Goal: Communication & Community: Answer question/provide support

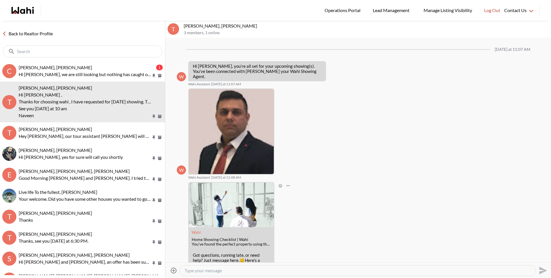
scroll to position [102, 0]
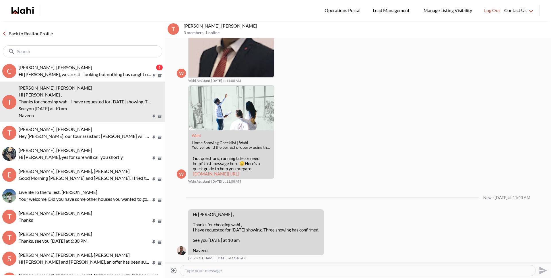
click at [215, 267] on textarea "Type your message" at bounding box center [357, 270] width 346 height 6
type textarea "Hey Naveen, which property will you be meeting Tanya at first for 10am?"
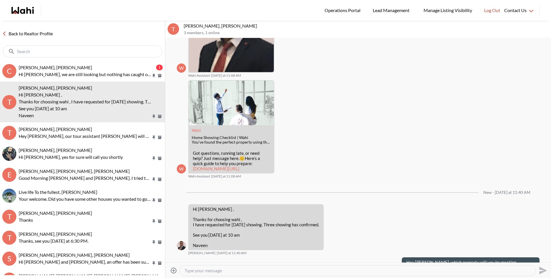
scroll to position [124, 0]
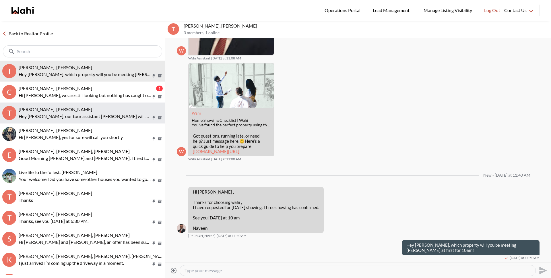
click at [84, 105] on button "T Tanya Fita, Michelle Hey Tanya, our tour assistant Naveen will be able to acc…" at bounding box center [82, 112] width 165 height 21
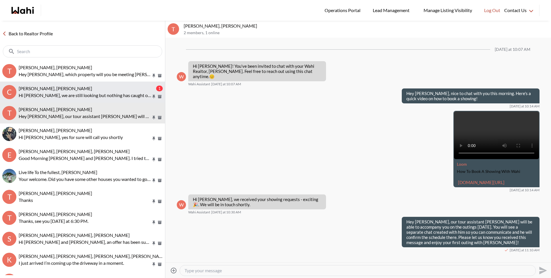
click at [83, 90] on div "Cheryl Zanetti, Michelle" at bounding box center [87, 89] width 136 height 6
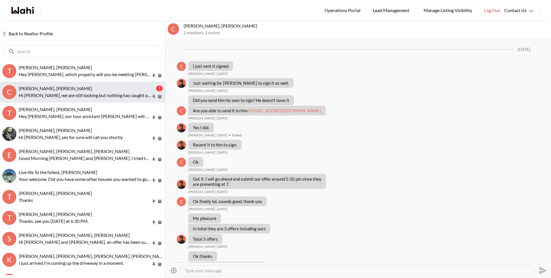
scroll to position [400, 0]
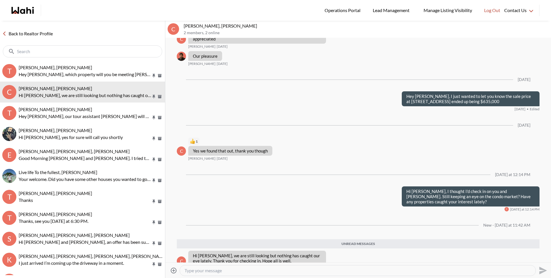
click at [215, 271] on textarea "Type your message" at bounding box center [357, 270] width 346 height 6
type textarea "O"
type textarea "Of course, we are here if you need anything!"
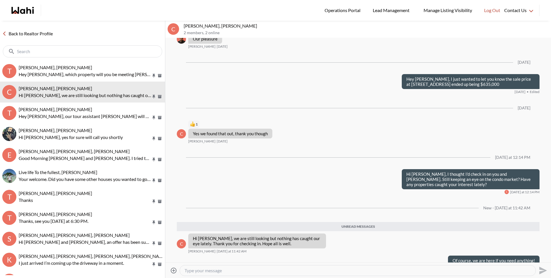
scroll to position [403, 0]
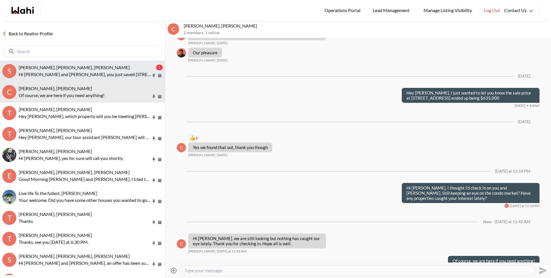
click at [65, 70] on div "Sourav Singh, Kirti Pal, Michelle 1 Hi Sourav and Kirti, you just saved 600 Fle…" at bounding box center [91, 71] width 144 height 13
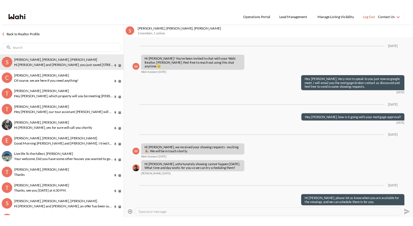
scroll to position [859, 0]
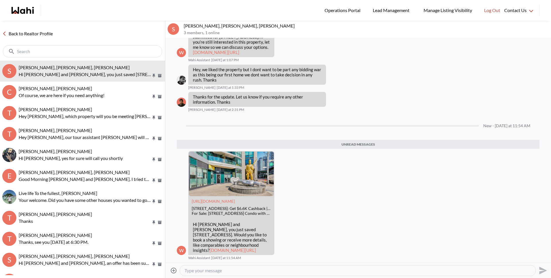
click at [38, 34] on link "Back to Realtor Profile" at bounding box center [27, 33] width 55 height 7
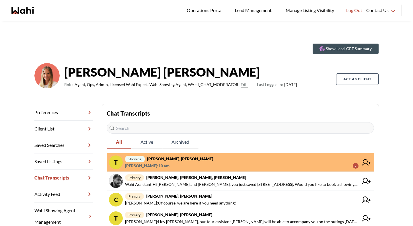
click at [168, 161] on strong "Tanya Fita, Naveen, Michelle" at bounding box center [180, 158] width 66 height 5
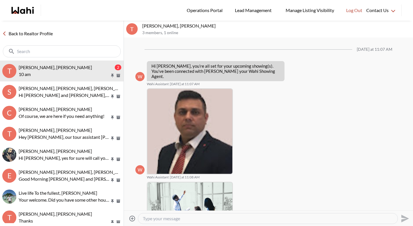
scroll to position [217, 0]
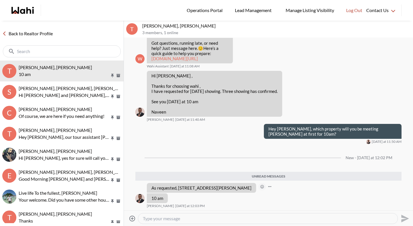
click at [266, 187] on button "Open Reaction Selector" at bounding box center [262, 186] width 7 height 7
click at [293, 176] on div "Select Reaction: Thumbs up" at bounding box center [293, 174] width 5 height 5
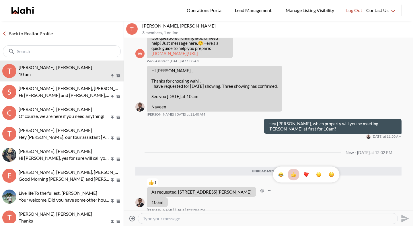
click at [48, 32] on link "Back to Realtor Profile" at bounding box center [27, 33] width 55 height 7
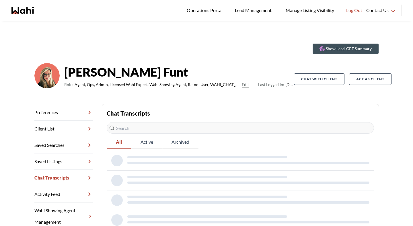
scroll to position [8, 0]
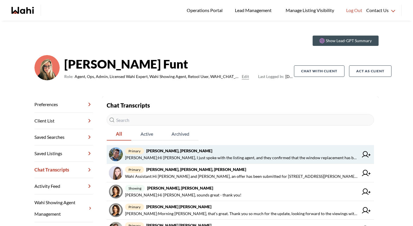
click at [162, 156] on span "[PERSON_NAME] : Hi [PERSON_NAME], I just spoke with the listing agent, and they…" at bounding box center [242, 157] width 234 height 7
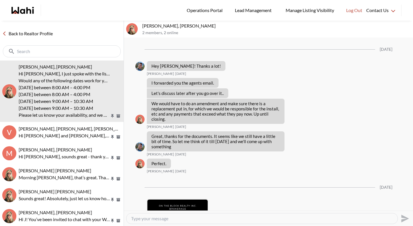
scroll to position [1114, 0]
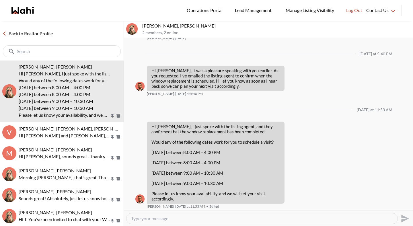
click at [44, 34] on link "Back to Realtor Profile" at bounding box center [27, 33] width 55 height 7
